Goal: Information Seeking & Learning: Find specific fact

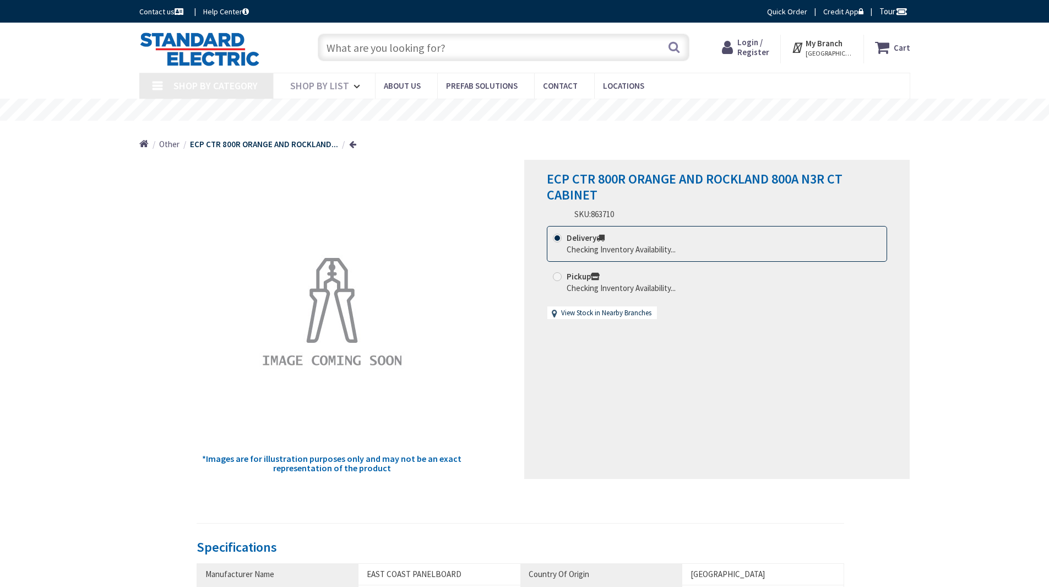
type input "[PERSON_NAME][GEOGRAPHIC_DATA], [STREET_ADDRESS][PERSON_NAME]"
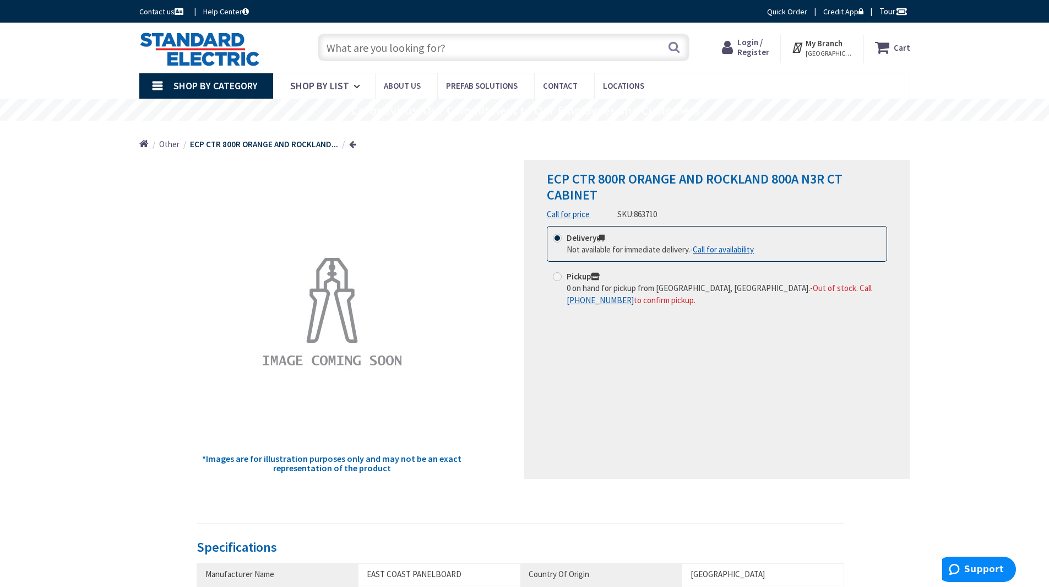
click at [415, 54] on input "text" at bounding box center [504, 48] width 372 height 28
paste input "R4CT-3-OR"
type input "R4CT-3-OR"
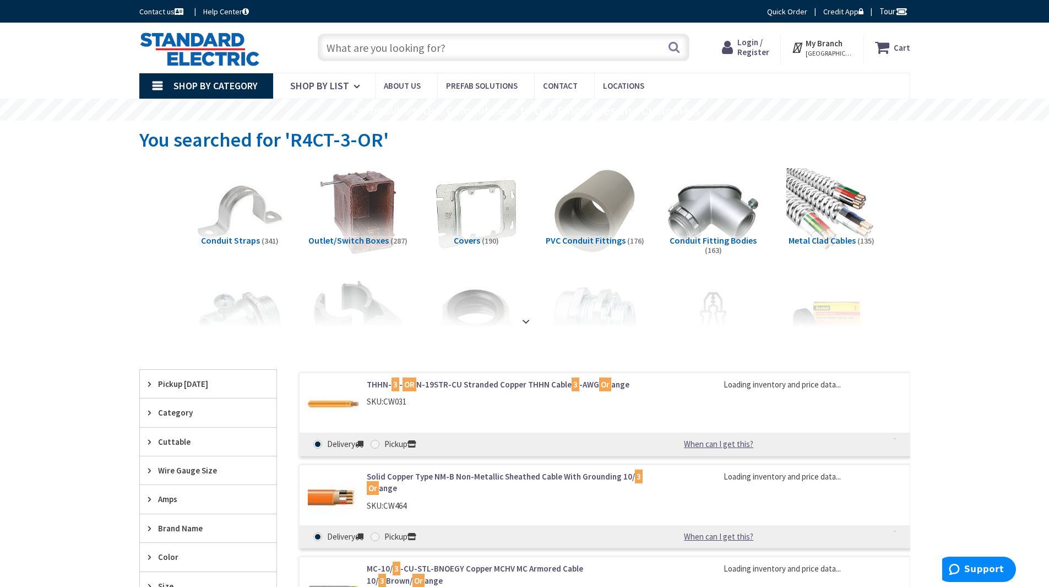
click at [402, 51] on input "text" at bounding box center [504, 48] width 372 height 28
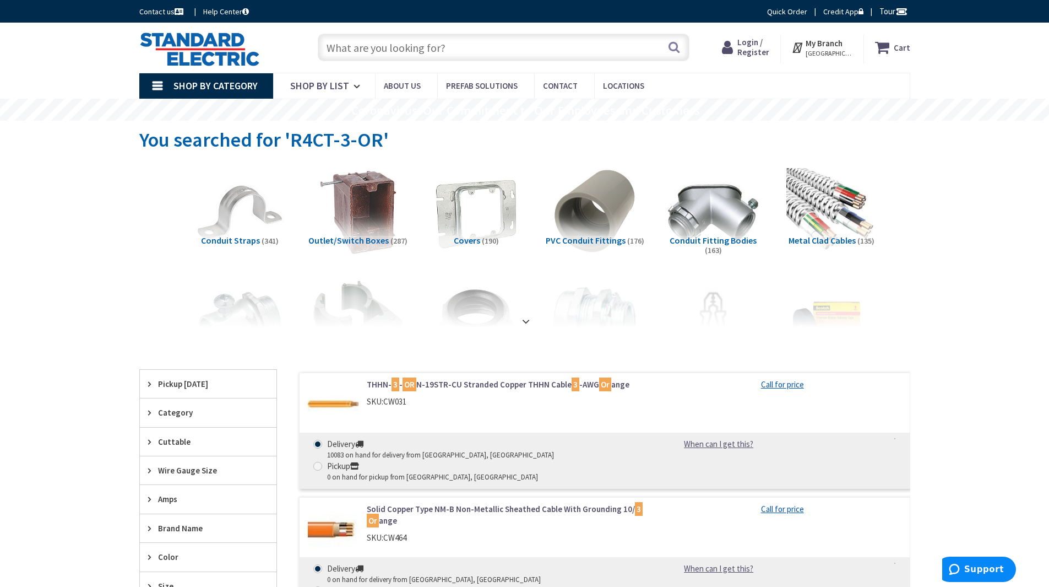
paste input "R4CT-3-OR"
click at [465, 53] on input "R4CT-3-OR" at bounding box center [504, 48] width 372 height 28
type input "R4CT-3-OR"
click at [677, 44] on button "Search" at bounding box center [674, 47] width 14 height 25
click at [402, 42] on input "text" at bounding box center [504, 48] width 372 height 28
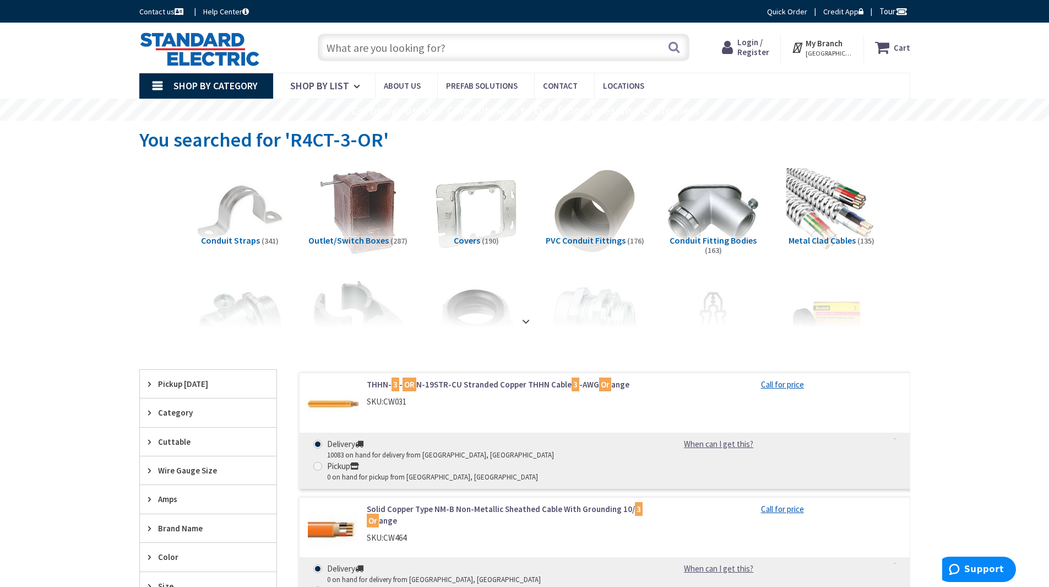
paste input "R8CT-3-OR"
type input "R8CT-3-OR"
click at [445, 50] on input "text" at bounding box center [504, 48] width 372 height 28
paste input "CTR-800R"
type input "CTR-800R"
